Goal: Find specific page/section: Find specific page/section

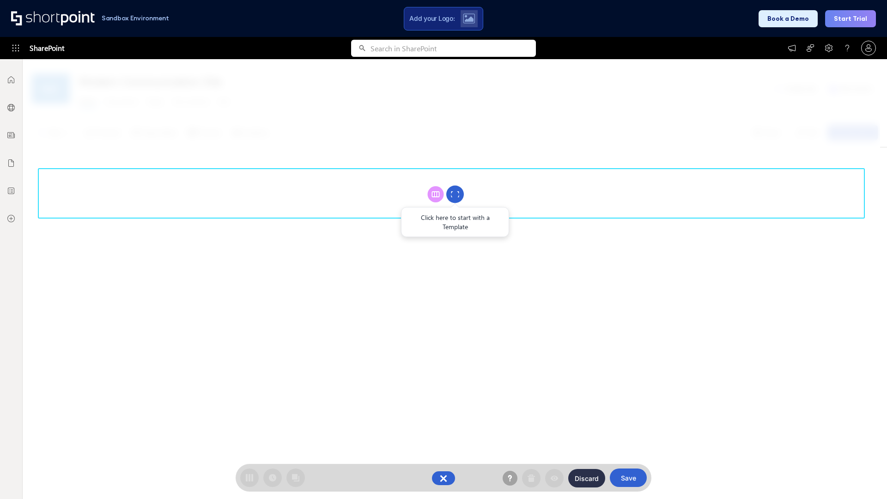
click at [455, 194] on circle at bounding box center [455, 195] width 18 height 18
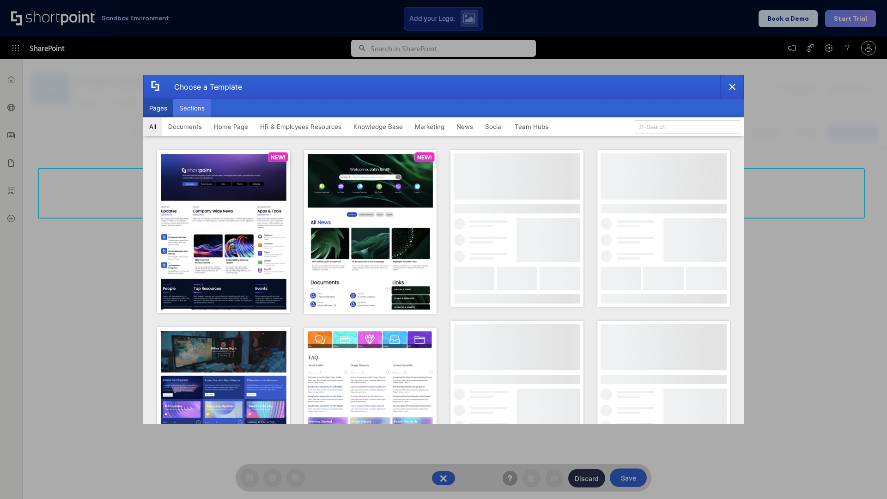
click at [192, 108] on button "Sections" at bounding box center [191, 108] width 37 height 18
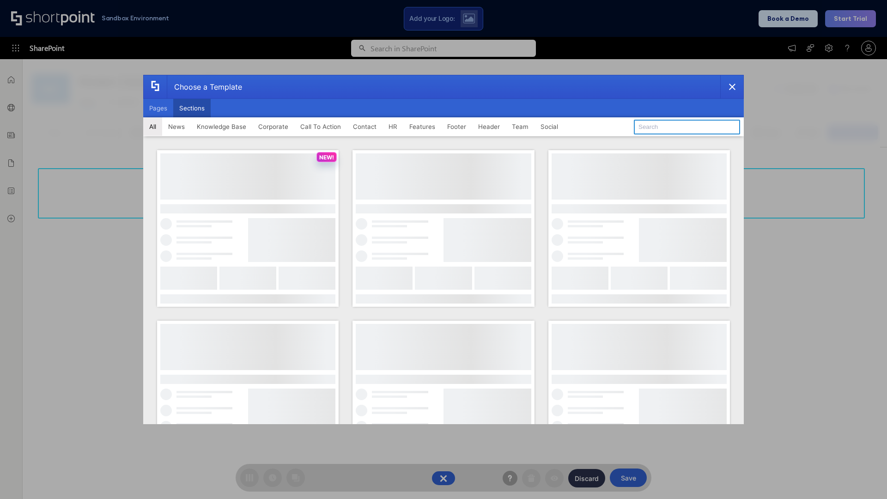
type input "Employees Hub HR"
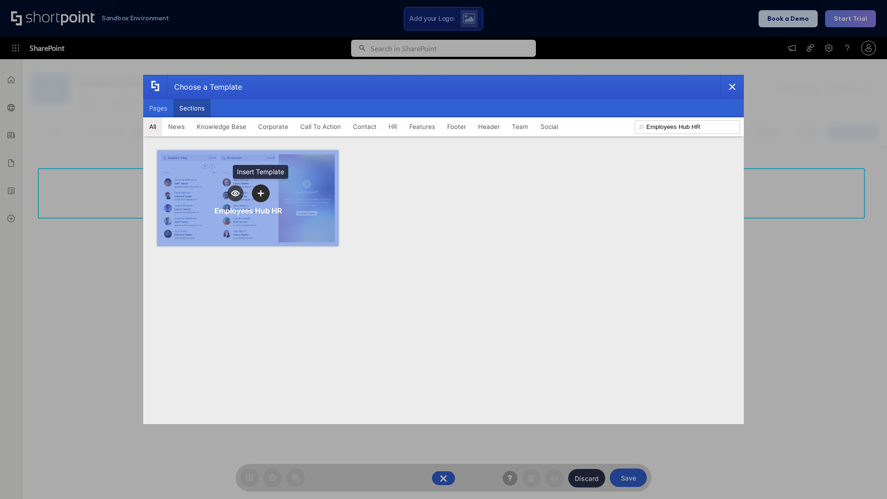
click at [261, 193] on icon "template selector" at bounding box center [260, 193] width 6 height 6
